Goal: Information Seeking & Learning: Check status

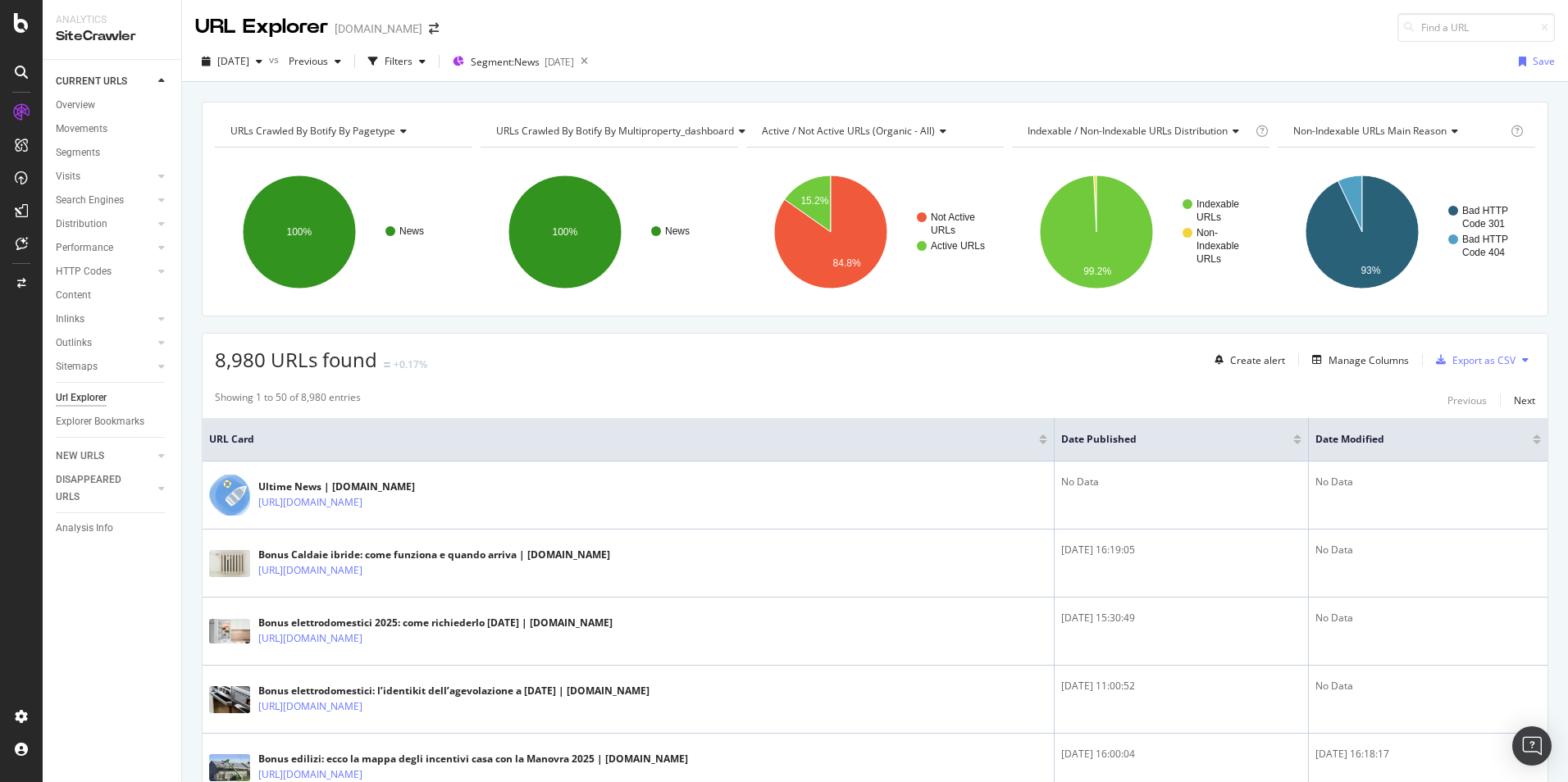
scroll to position [365, 0]
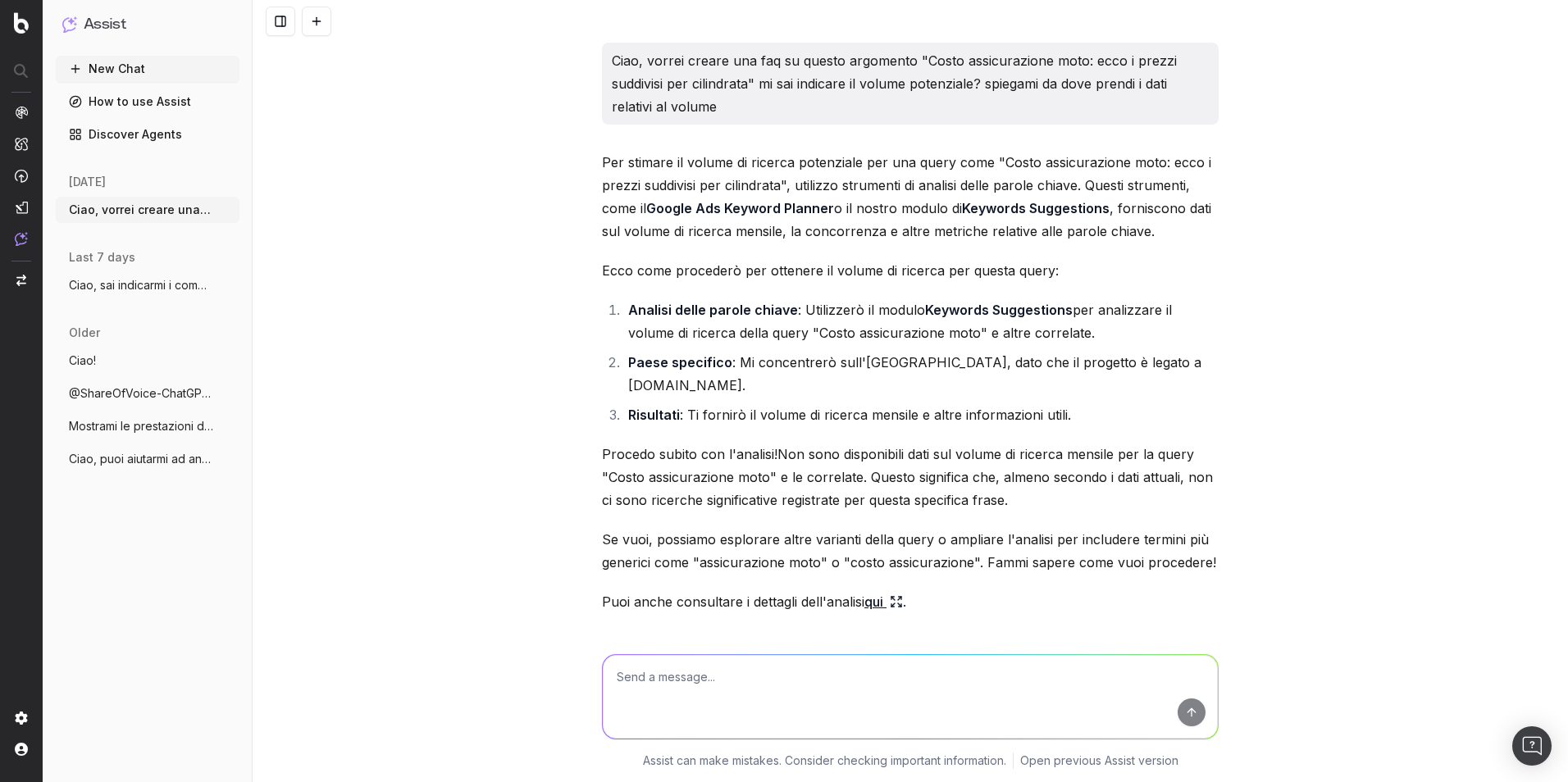
scroll to position [1287, 0]
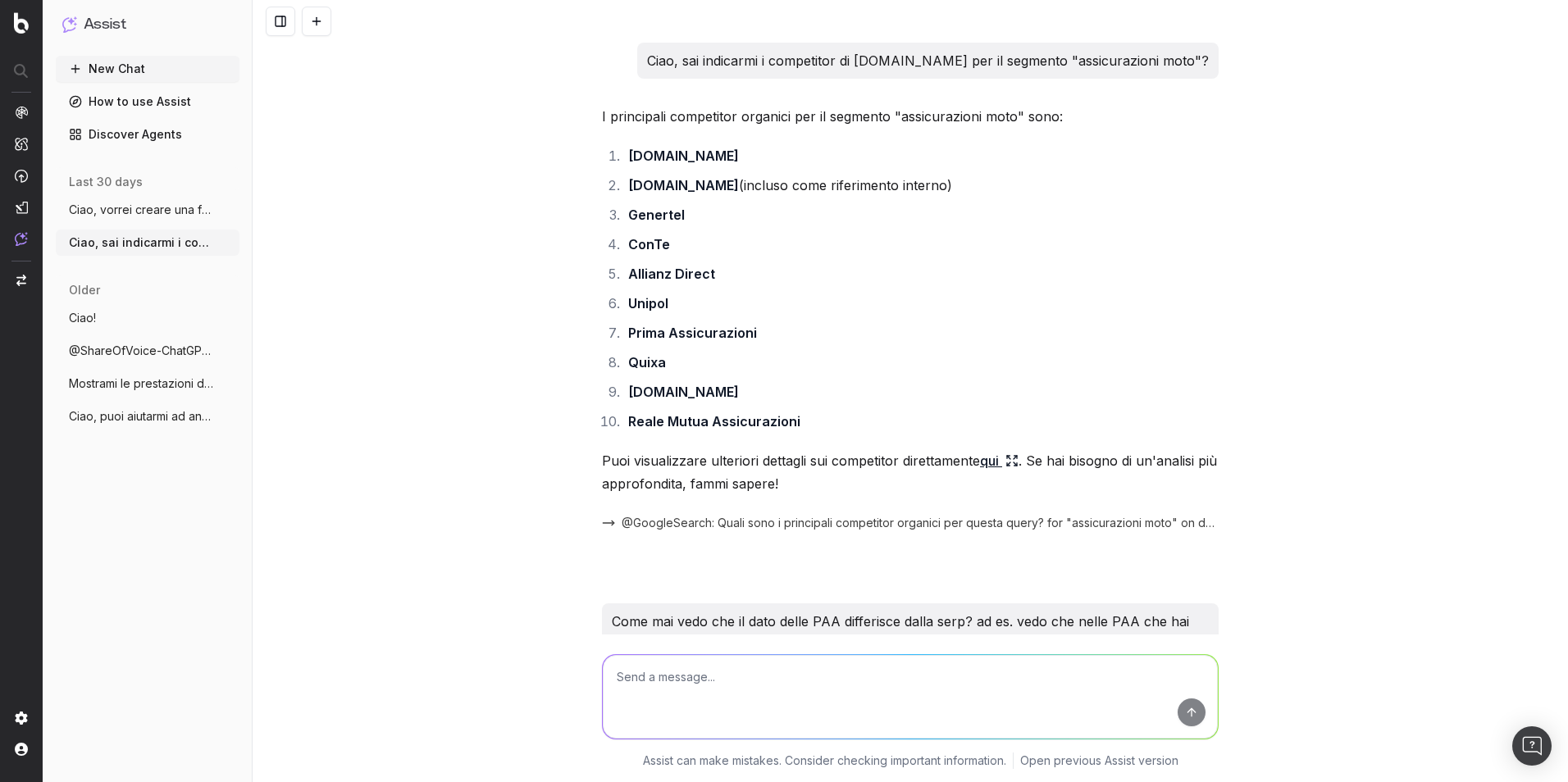
scroll to position [9255, 0]
